Goal: Task Accomplishment & Management: Use online tool/utility

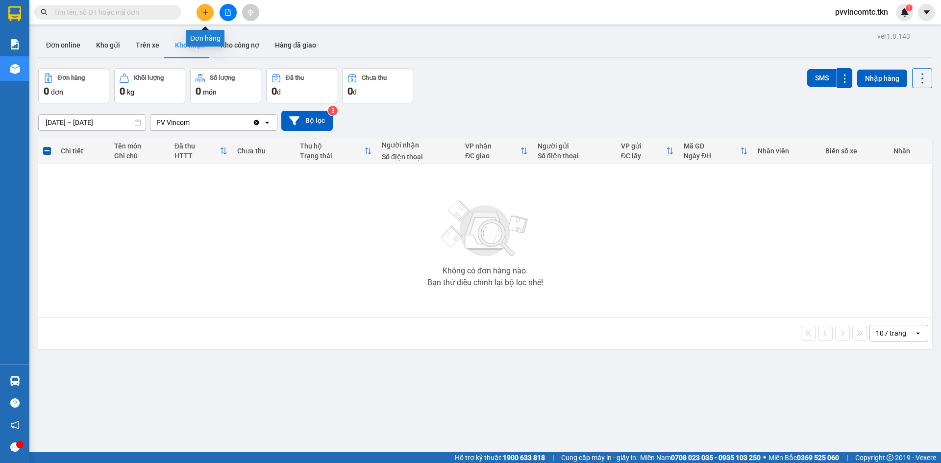
click at [204, 13] on icon "plus" at bounding box center [205, 12] width 7 height 7
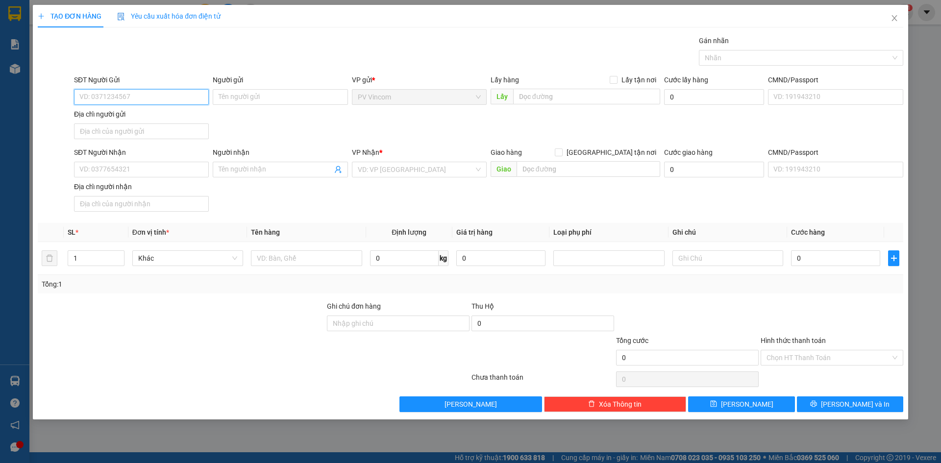
click at [127, 93] on input "SĐT Người Gửi" at bounding box center [141, 97] width 135 height 16
click at [147, 97] on input "0775" at bounding box center [141, 97] width 135 height 16
type input "0775025982"
click at [252, 99] on input "Người gửi" at bounding box center [280, 97] width 135 height 16
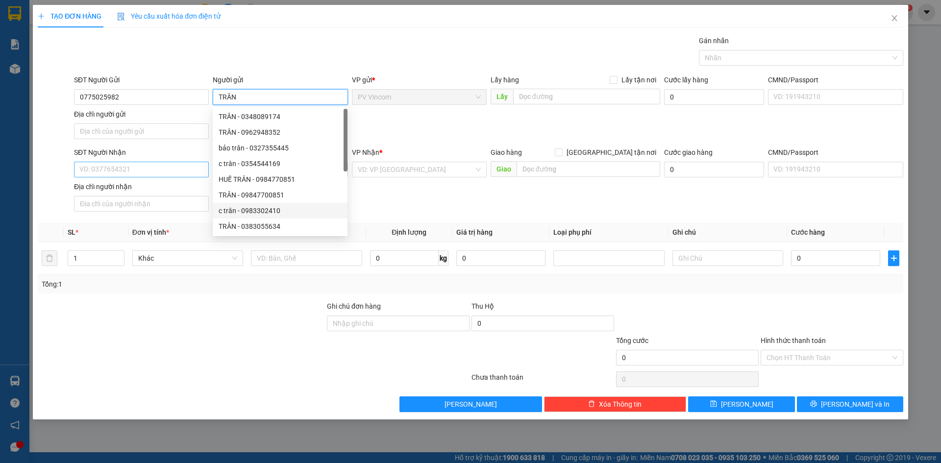
type input "TRÂN"
click at [121, 171] on input "SĐT Người Nhận" at bounding box center [141, 170] width 135 height 16
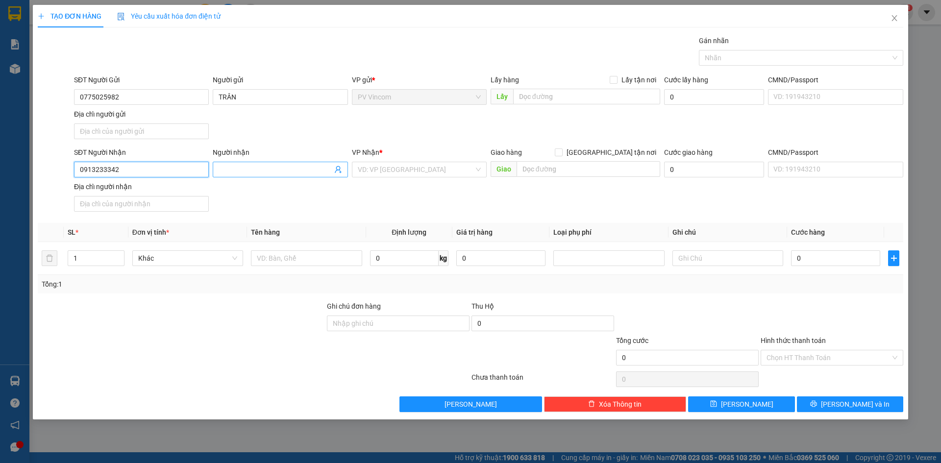
type input "0913233342"
click at [277, 172] on input "Người nhận" at bounding box center [275, 169] width 113 height 11
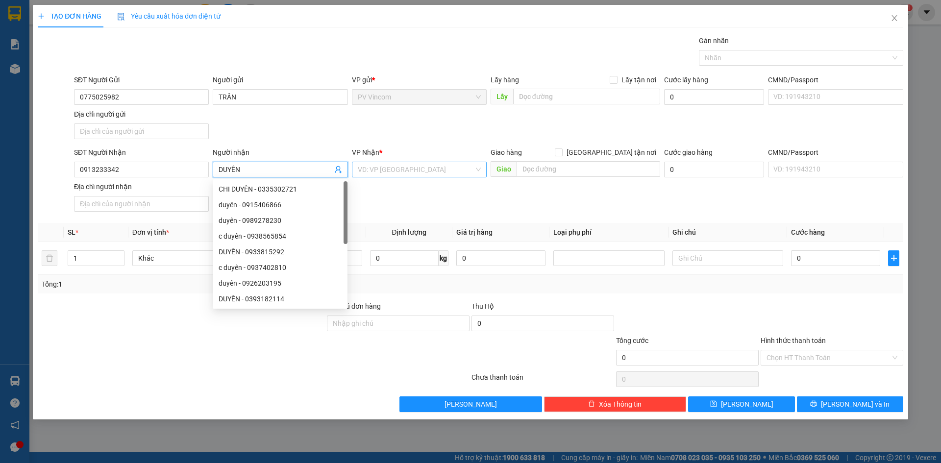
type input "DUYÊN"
click at [414, 176] on input "search" at bounding box center [416, 169] width 116 height 15
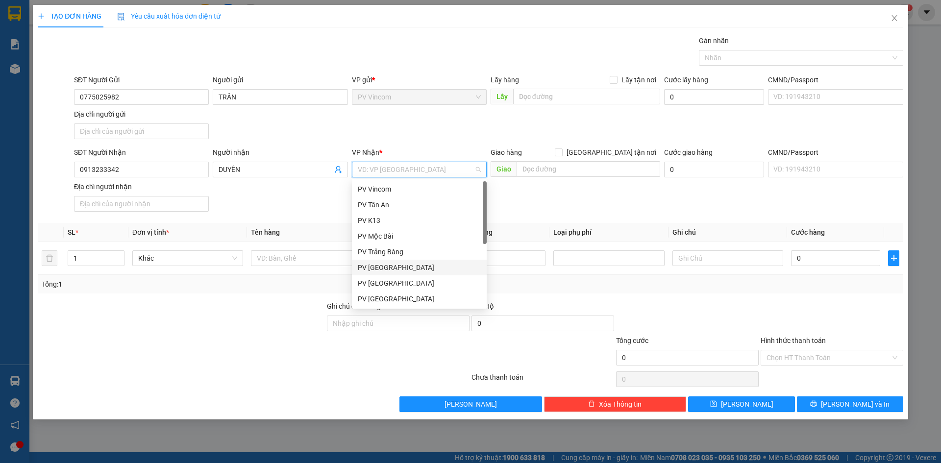
click at [381, 267] on div "PV [GEOGRAPHIC_DATA]" at bounding box center [419, 267] width 123 height 11
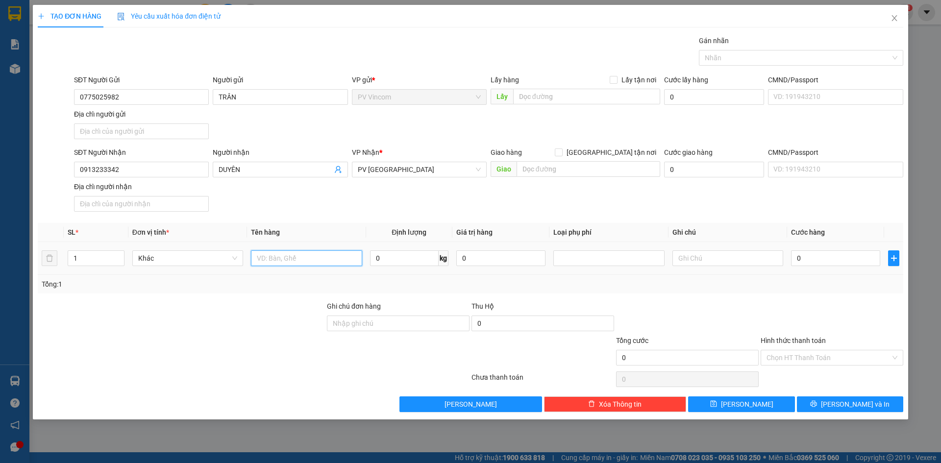
click at [294, 262] on input "text" at bounding box center [306, 259] width 111 height 16
type input "1 TÚI MÁY QUAY PHIM"
click at [703, 259] on input "text" at bounding box center [728, 259] width 111 height 16
type input "HƯ KHÔNG ĐỀN"
click at [823, 258] on input "0" at bounding box center [835, 259] width 89 height 16
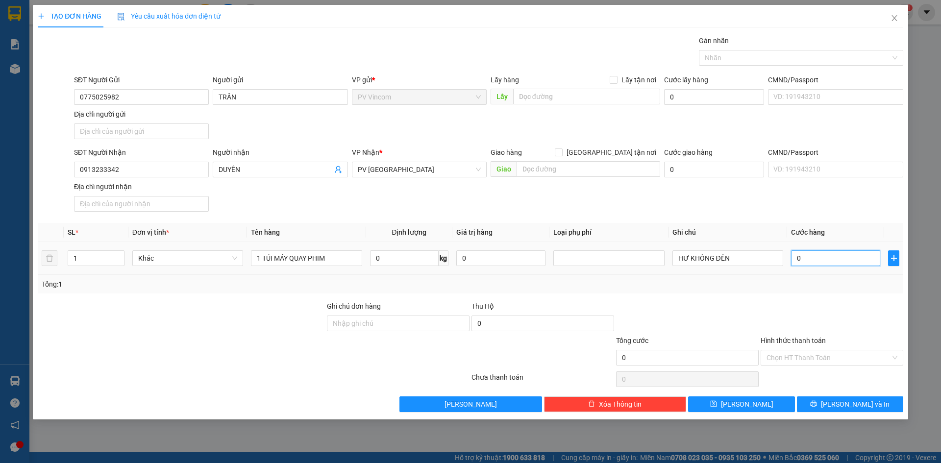
type input "5"
type input "50"
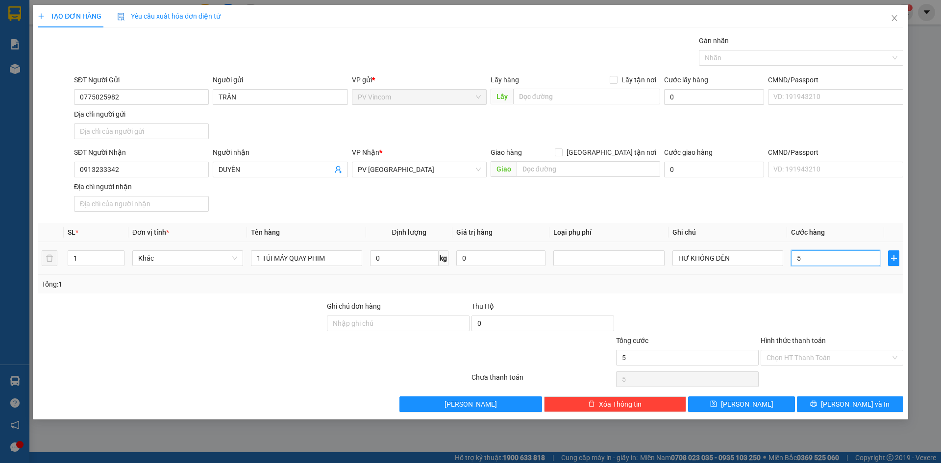
type input "50"
type input "500"
type input "5.000"
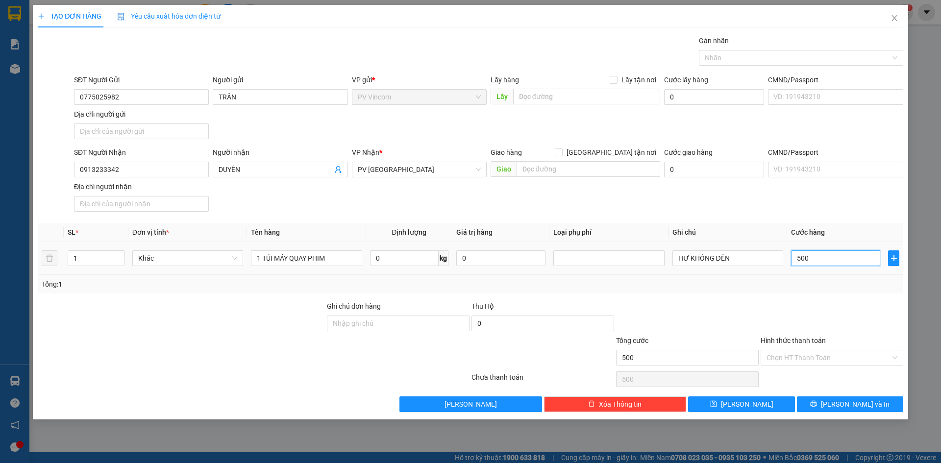
type input "5.000"
type input "50.000"
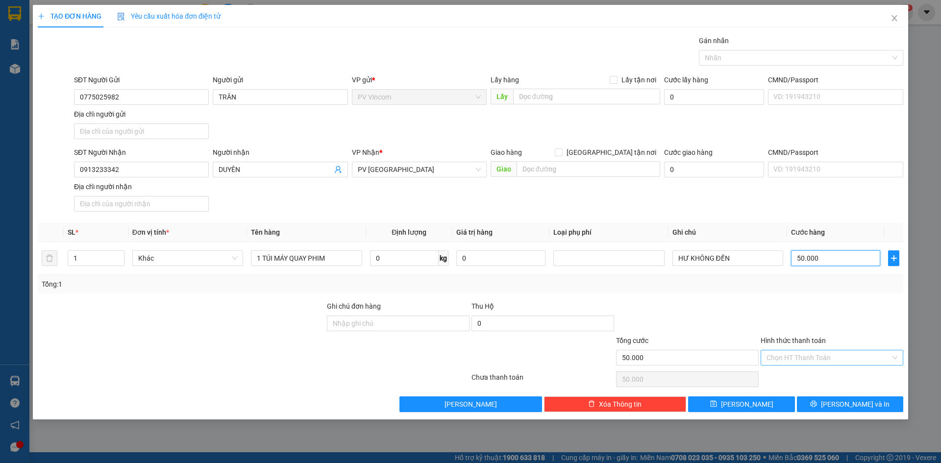
type input "50.000"
click at [816, 359] on input "Hình thức thanh toán" at bounding box center [829, 358] width 124 height 15
click at [782, 378] on div "Tại văn phòng" at bounding box center [832, 377] width 131 height 11
type input "0"
click at [817, 404] on icon "printer" at bounding box center [813, 404] width 7 height 7
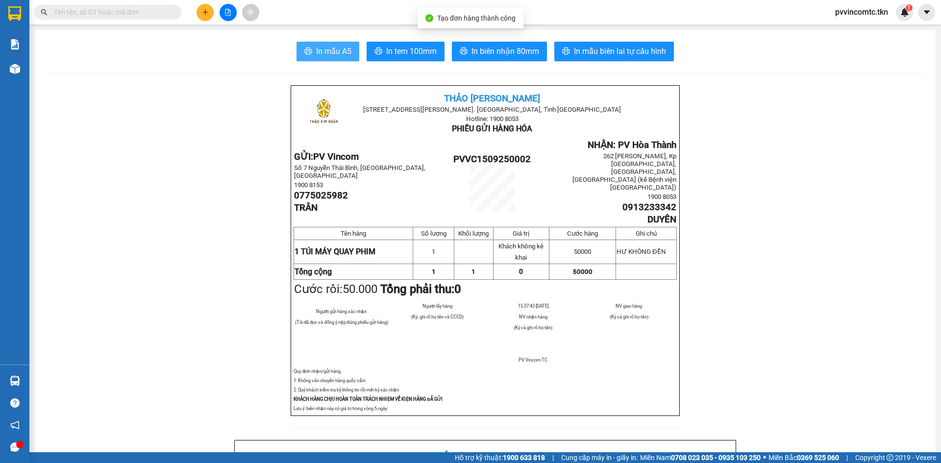
click at [328, 55] on span "In mẫu A5" at bounding box center [333, 51] width 35 height 12
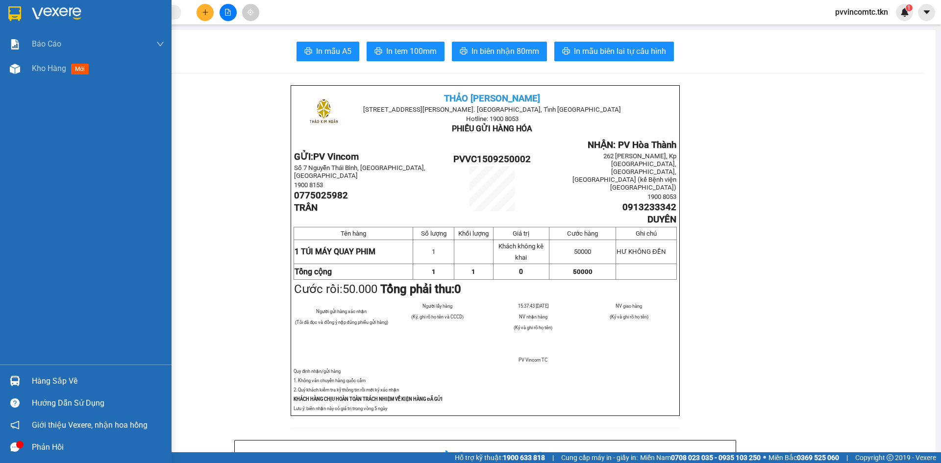
click at [42, 380] on div "Hàng sắp về" at bounding box center [98, 381] width 132 height 15
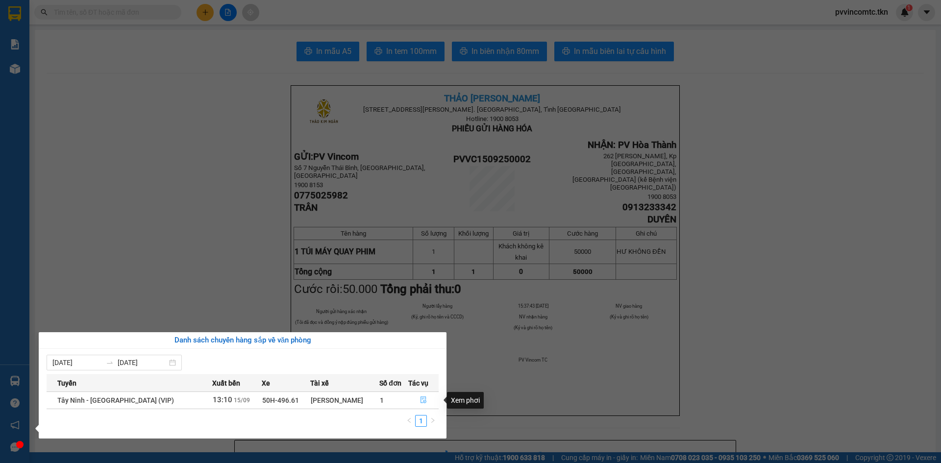
click at [420, 401] on icon "file-done" at bounding box center [423, 400] width 7 height 7
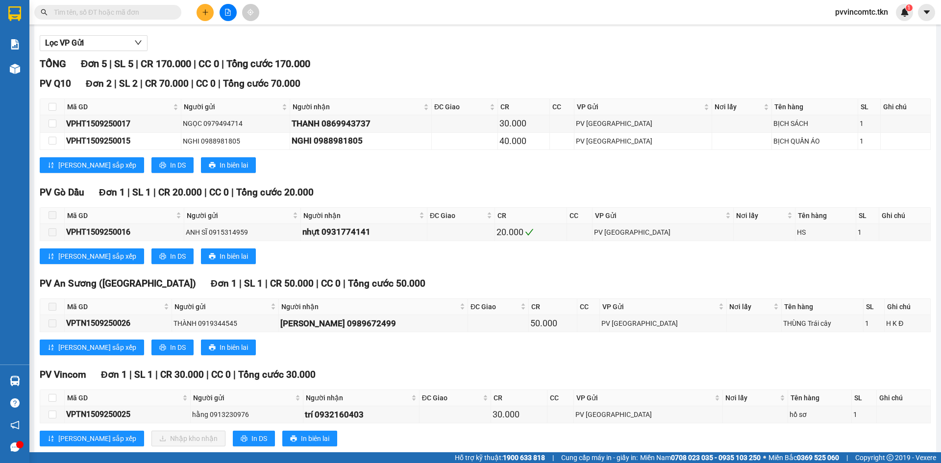
scroll to position [120, 0]
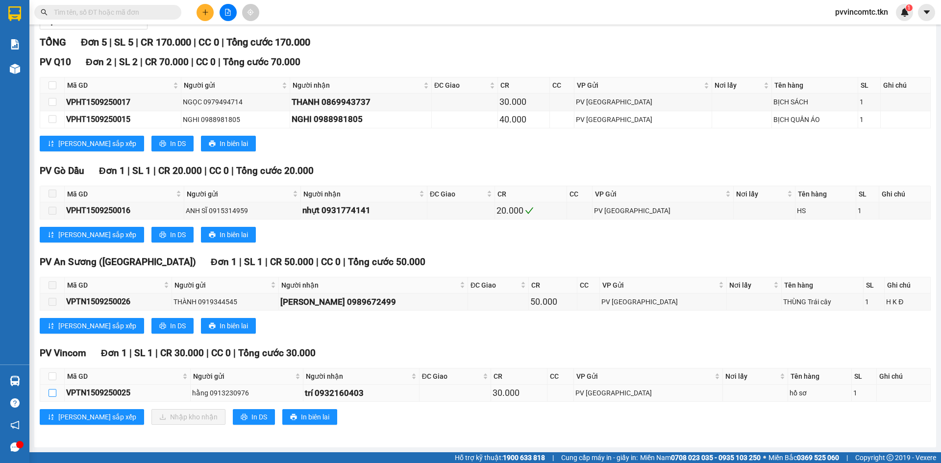
click at [52, 396] on input "checkbox" at bounding box center [53, 393] width 8 height 8
checkbox input "true"
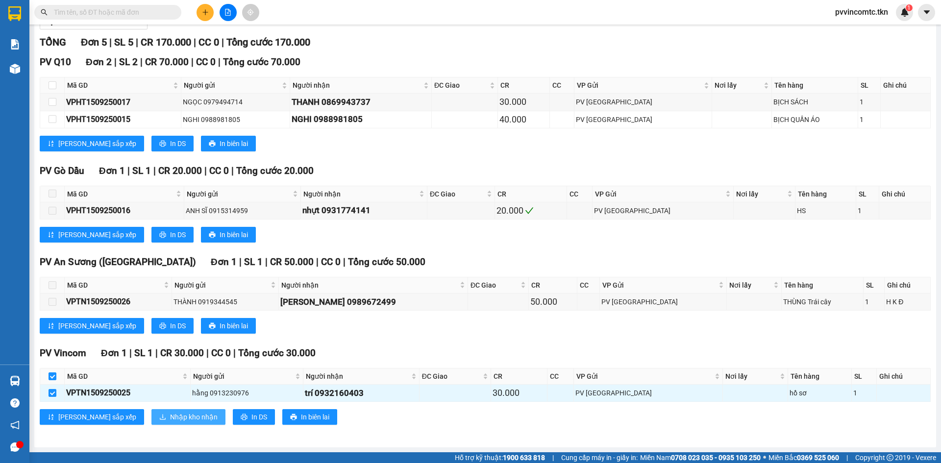
click at [170, 419] on span "Nhập kho nhận" at bounding box center [194, 417] width 48 height 11
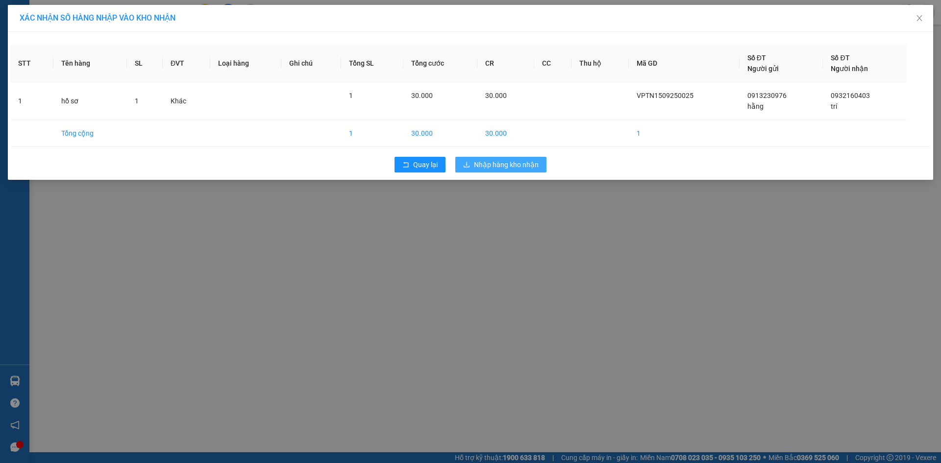
click at [525, 165] on span "Nhập hàng kho nhận" at bounding box center [506, 164] width 65 height 11
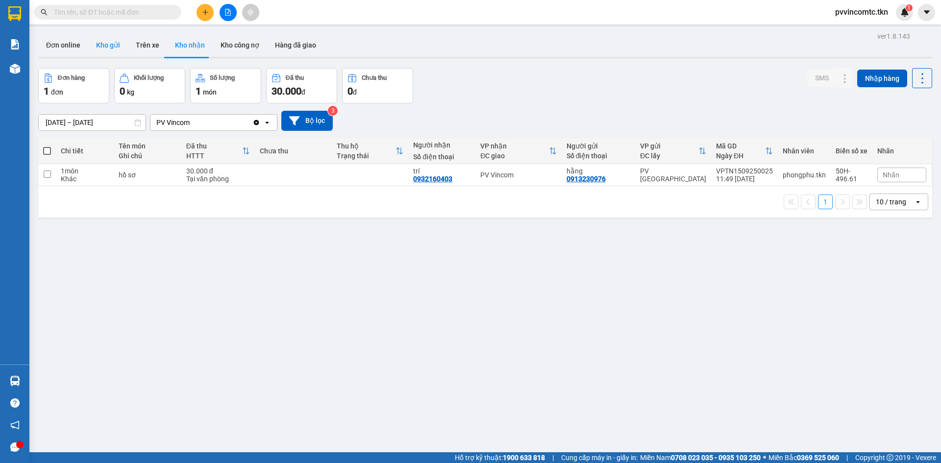
click at [116, 44] on button "Kho gửi" at bounding box center [108, 45] width 40 height 24
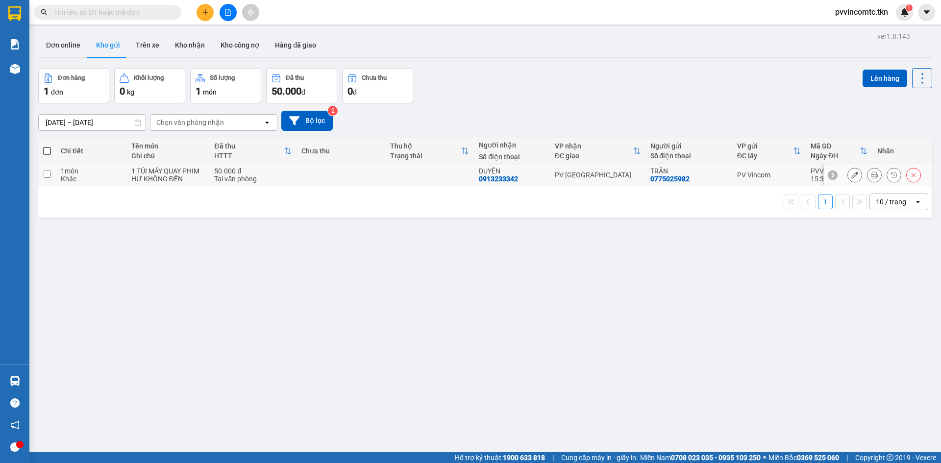
click at [47, 175] on input "checkbox" at bounding box center [47, 174] width 7 height 7
checkbox input "true"
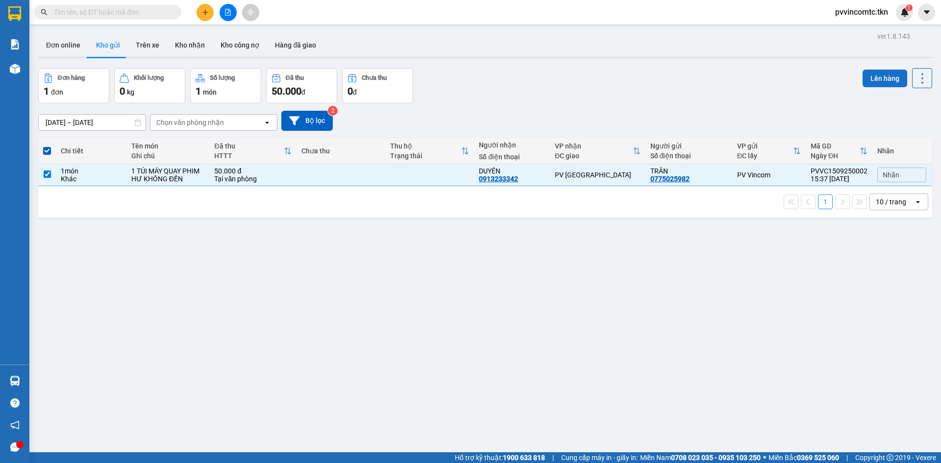
click at [881, 75] on button "Lên hàng" at bounding box center [885, 79] width 45 height 18
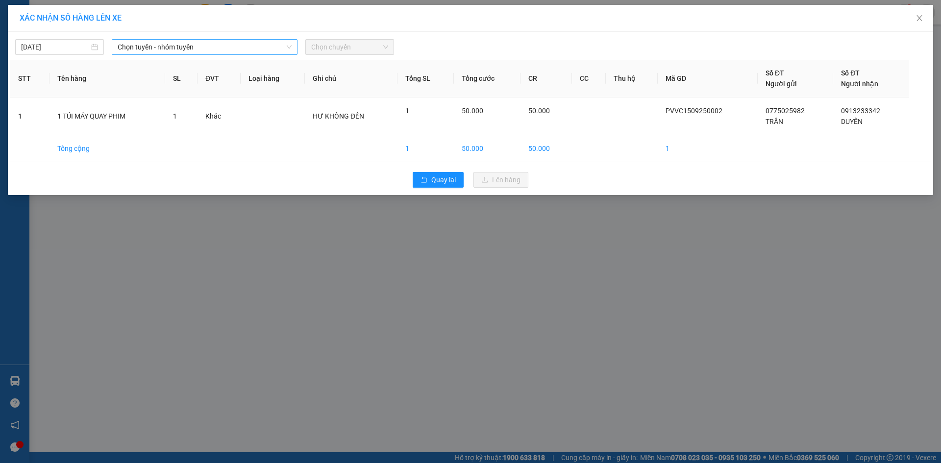
click at [259, 44] on span "Chọn tuyến - nhóm tuyến" at bounding box center [205, 47] width 174 height 15
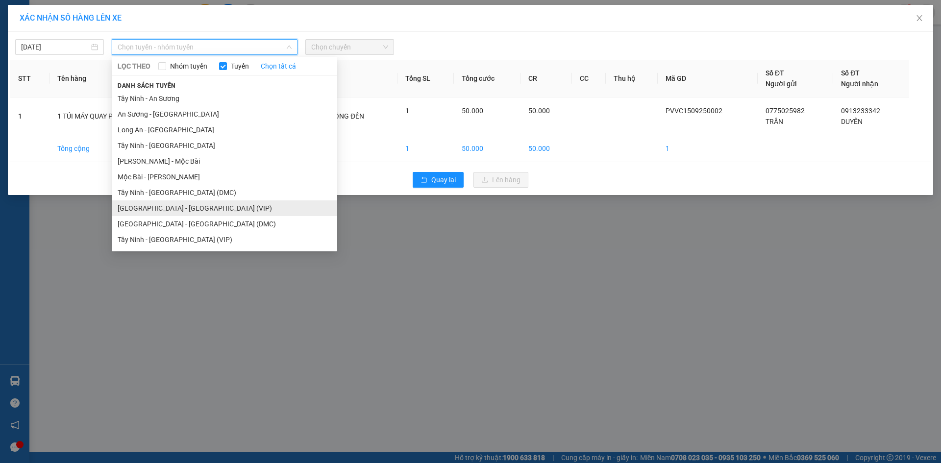
click at [145, 209] on li "[GEOGRAPHIC_DATA] - [GEOGRAPHIC_DATA] (VIP)" at bounding box center [225, 209] width 226 height 16
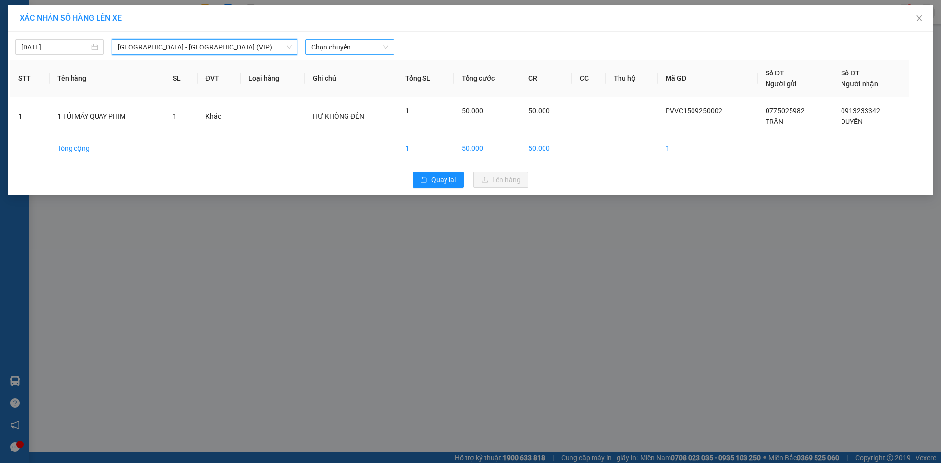
click at [336, 42] on span "Chọn chuyến" at bounding box center [349, 47] width 77 height 15
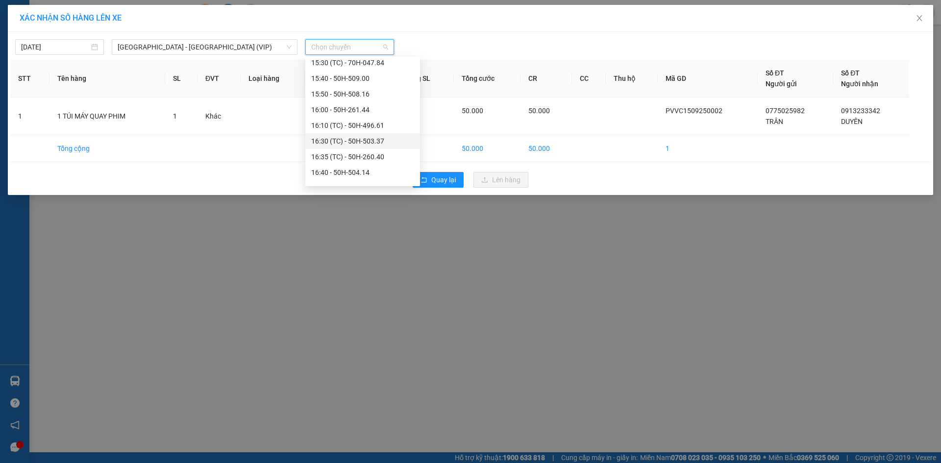
scroll to position [833, 0]
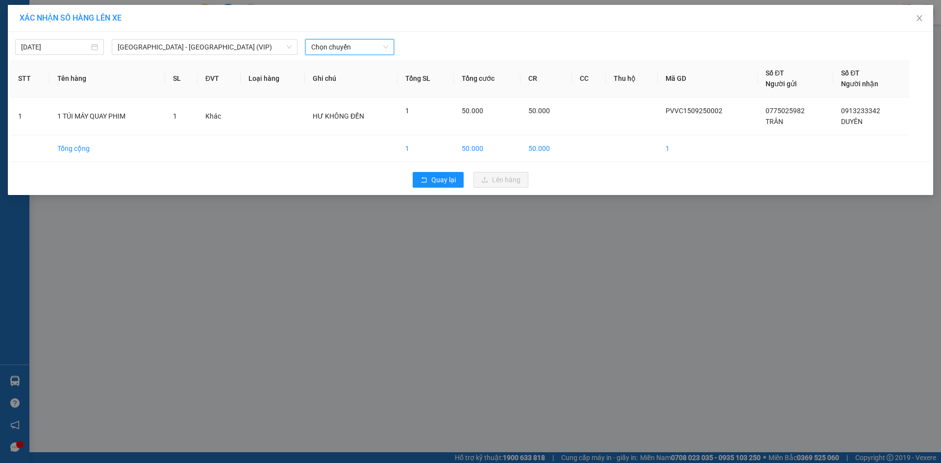
click at [344, 47] on span "Chọn chuyến" at bounding box center [349, 47] width 77 height 15
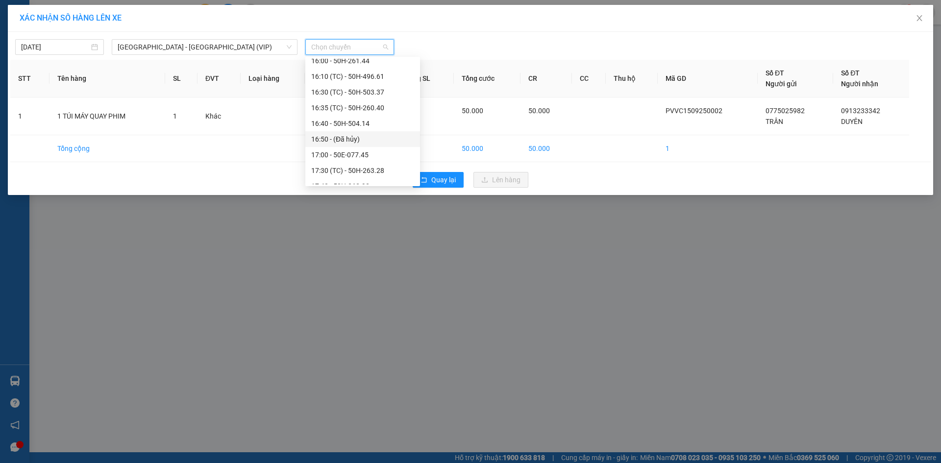
scroll to position [882, 0]
click at [332, 64] on div "15:30 (TC) - 70H-047.84" at bounding box center [362, 62] width 103 height 11
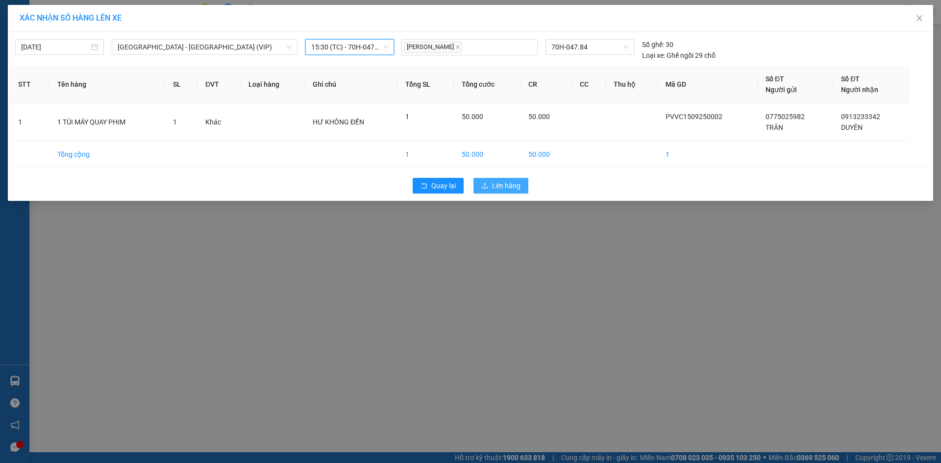
click at [512, 185] on span "Lên hàng" at bounding box center [506, 185] width 28 height 11
